Goal: Answer question/provide support

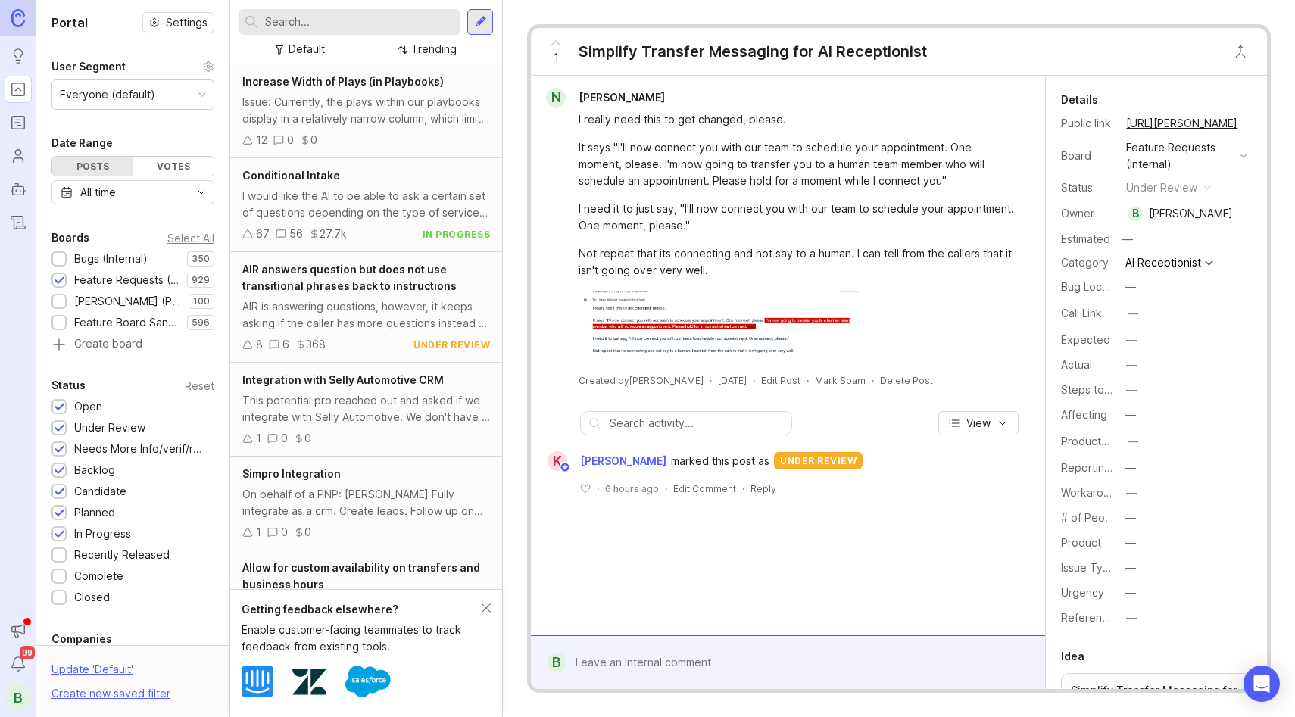
click at [711, 666] on div at bounding box center [798, 662] width 465 height 29
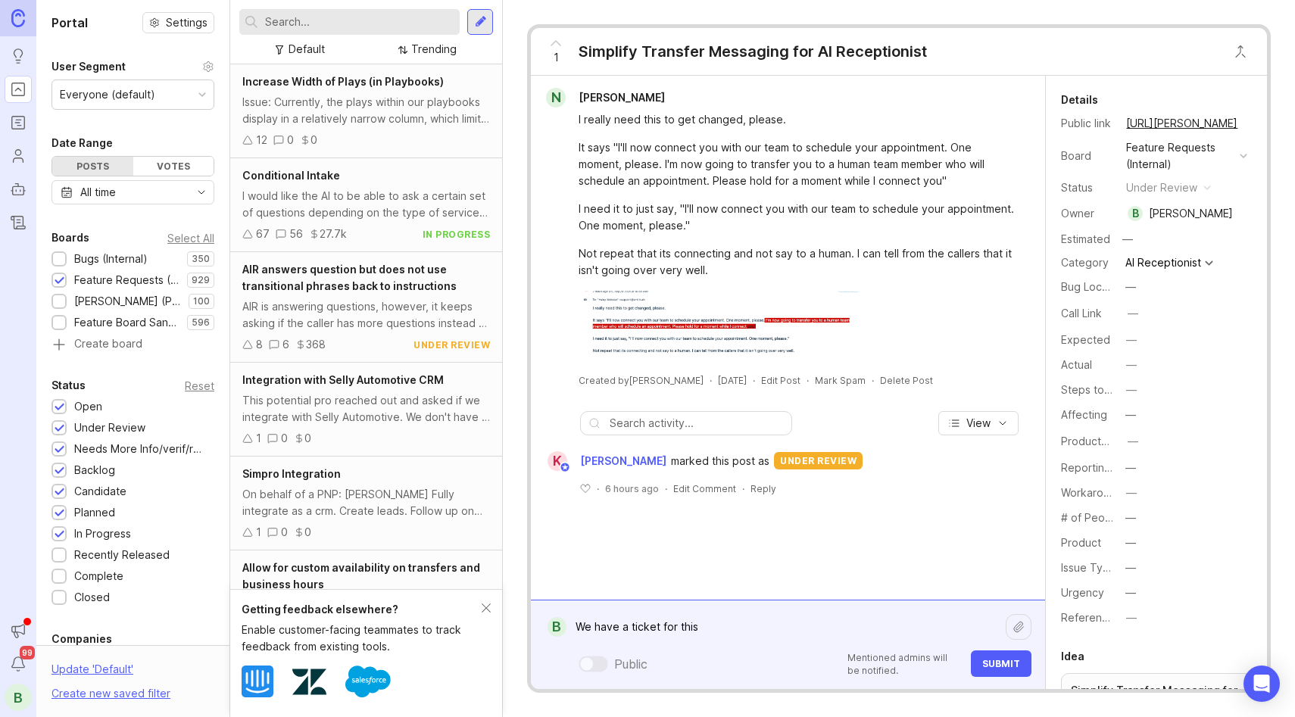
paste textarea "[URL][DOMAIN_NAME]"
click at [699, 629] on textarea "We have a ticket for this [URL][DOMAIN_NAME]" at bounding box center [785, 627] width 439 height 29
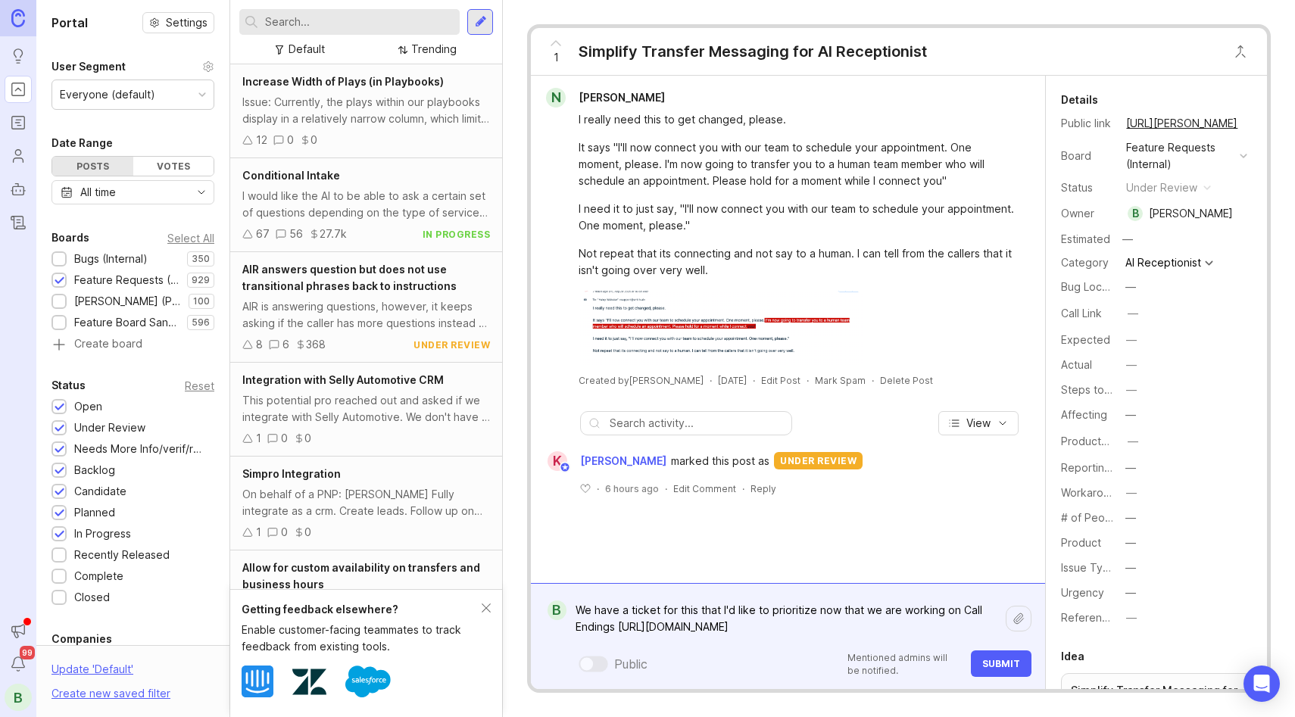
click at [894, 610] on textarea "We have a ticket for this that I'd like to prioritize now that we are working o…" at bounding box center [785, 618] width 439 height 45
click at [980, 612] on textarea "We have a ticket for this that I'd like to prioritize now that we are starting …" at bounding box center [785, 618] width 439 height 45
type textarea "We have a ticket for this that I'd like to prioritize now that we are starting …"
click at [1003, 660] on span "Submit" at bounding box center [1001, 663] width 38 height 11
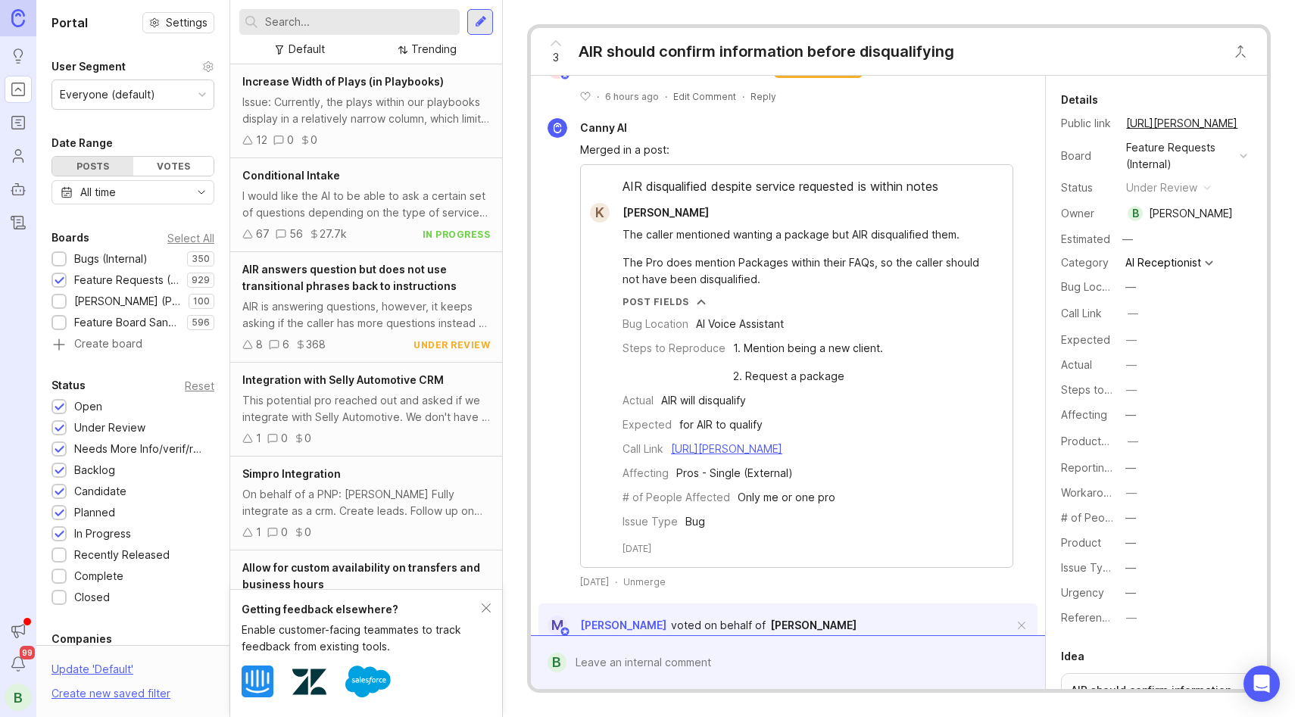
scroll to position [594, 0]
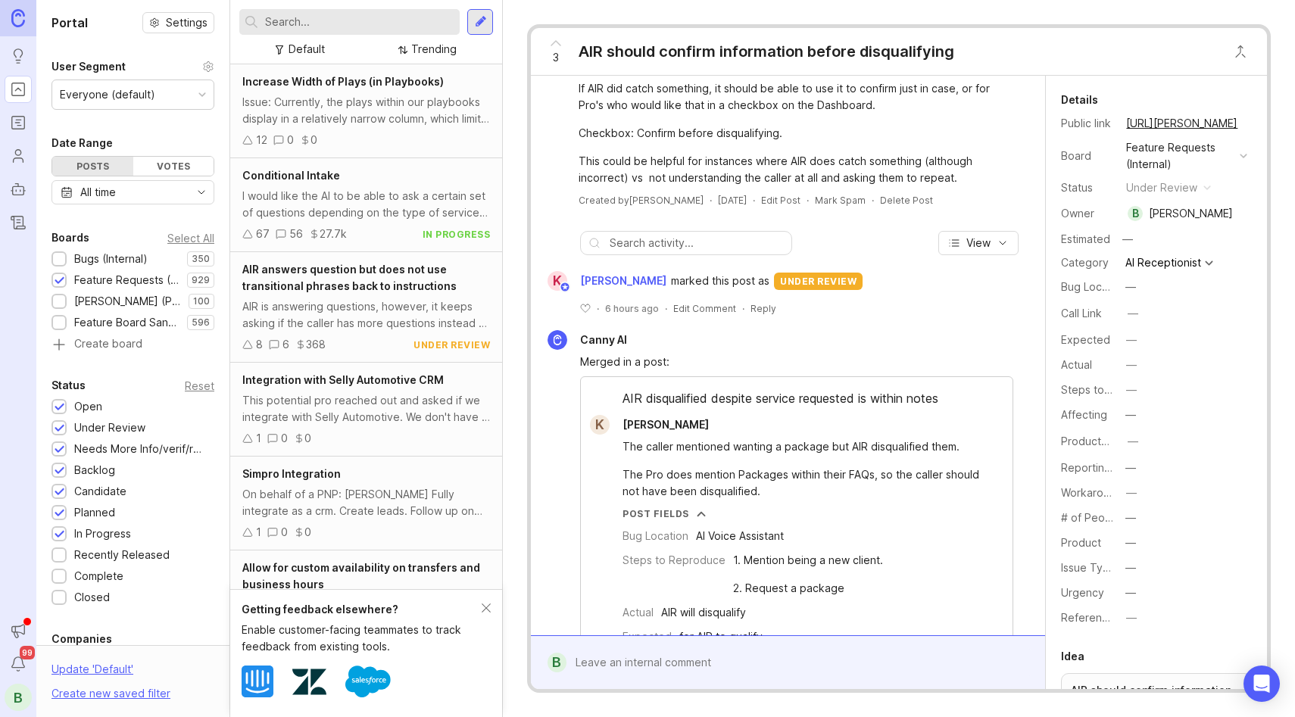
scroll to position [388, 0]
